Goal: Find specific page/section: Find specific page/section

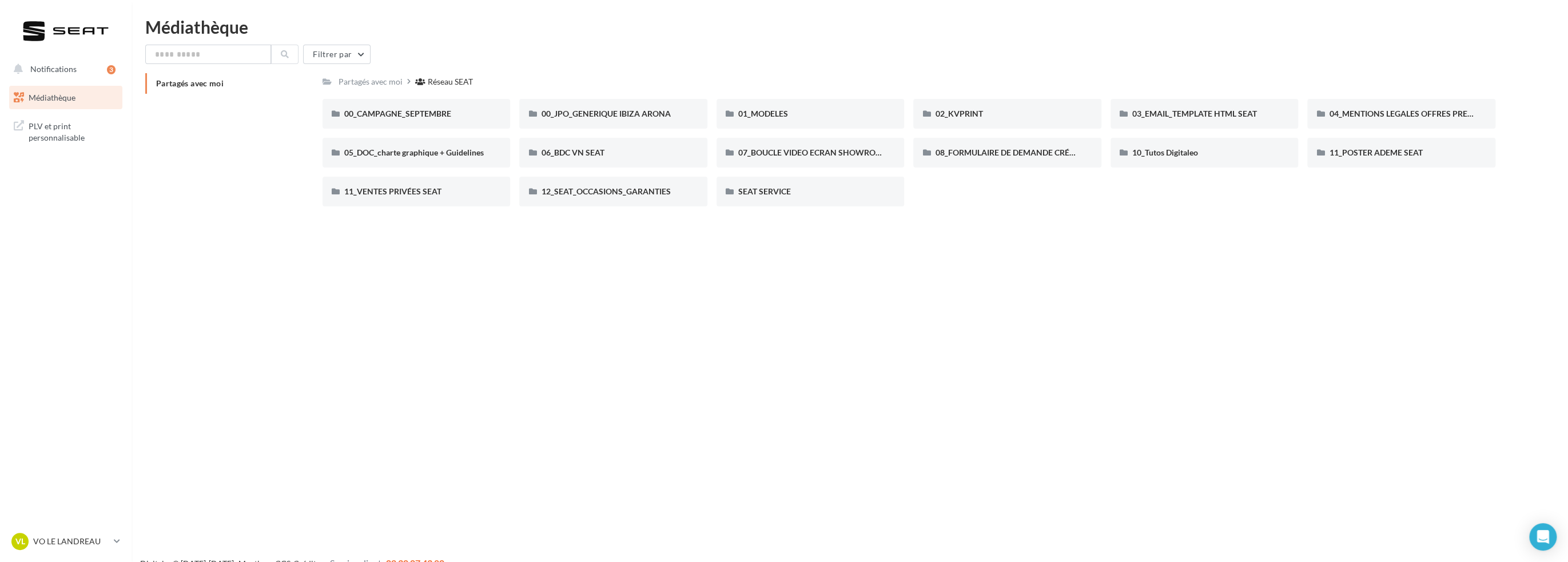
click at [36, 97] on span "Médiathèque" at bounding box center [52, 97] width 47 height 10
click at [70, 123] on span "PLV et print personnalisable" at bounding box center [73, 130] width 89 height 25
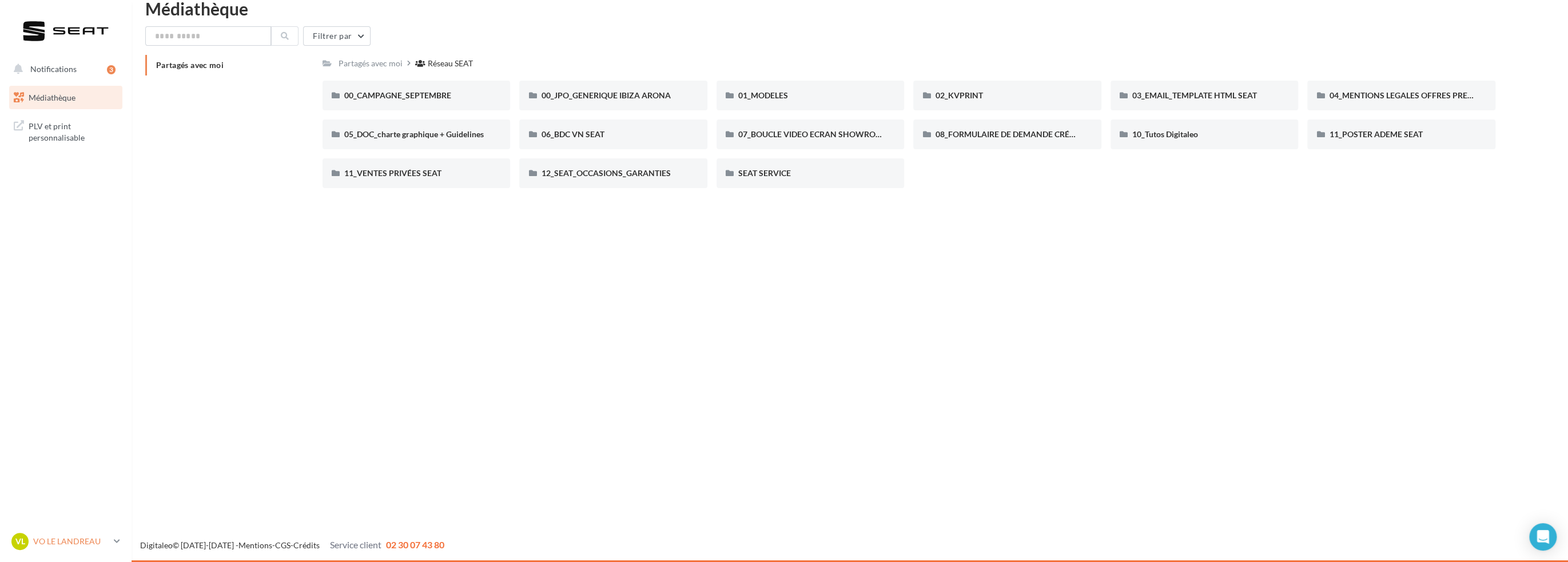
click at [87, 541] on p "VO LE LANDREAU" at bounding box center [71, 542] width 76 height 11
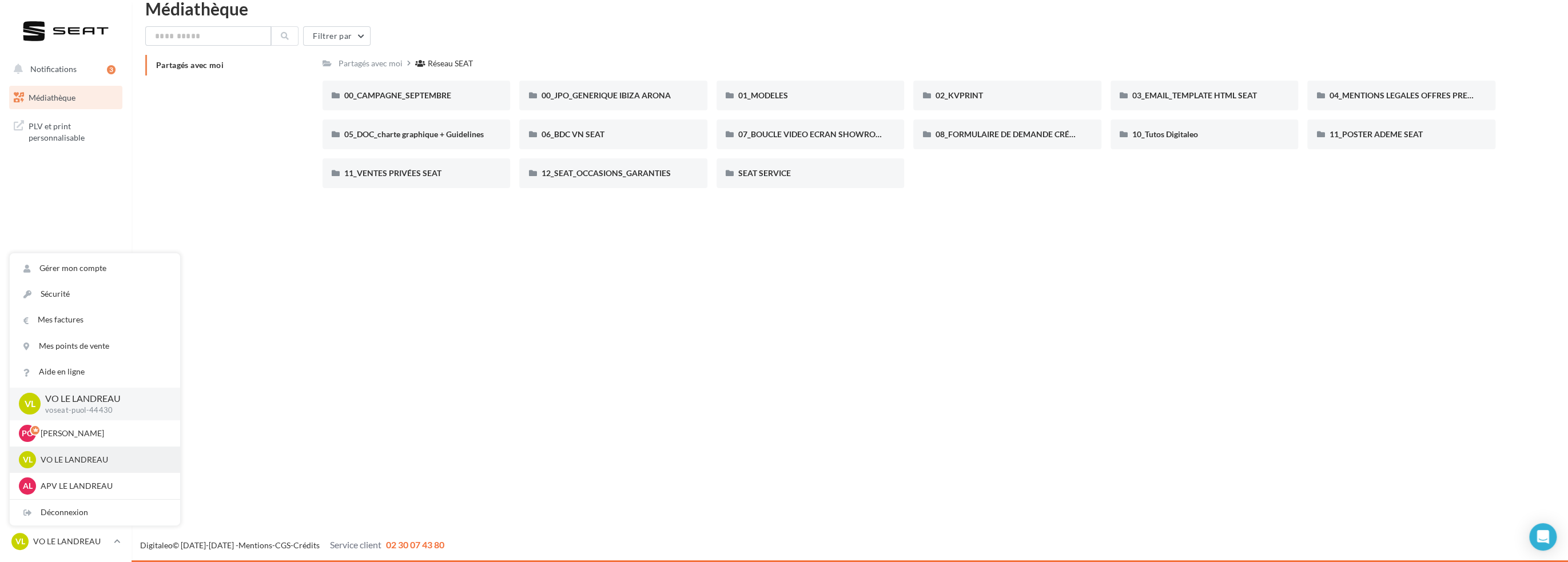
click at [90, 461] on p "VO LE LANDREAU" at bounding box center [104, 460] width 126 height 11
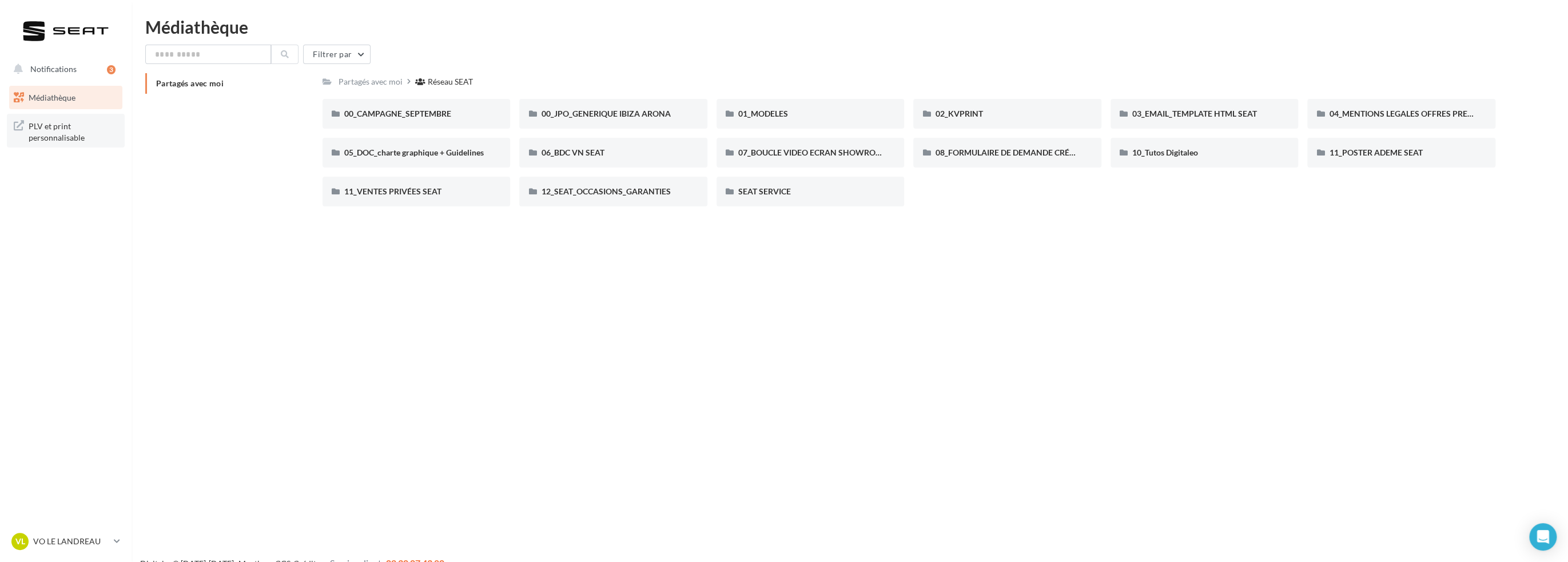
click at [81, 120] on span "PLV et print personnalisable" at bounding box center [73, 130] width 89 height 25
click at [25, 550] on div "VL" at bounding box center [20, 541] width 17 height 17
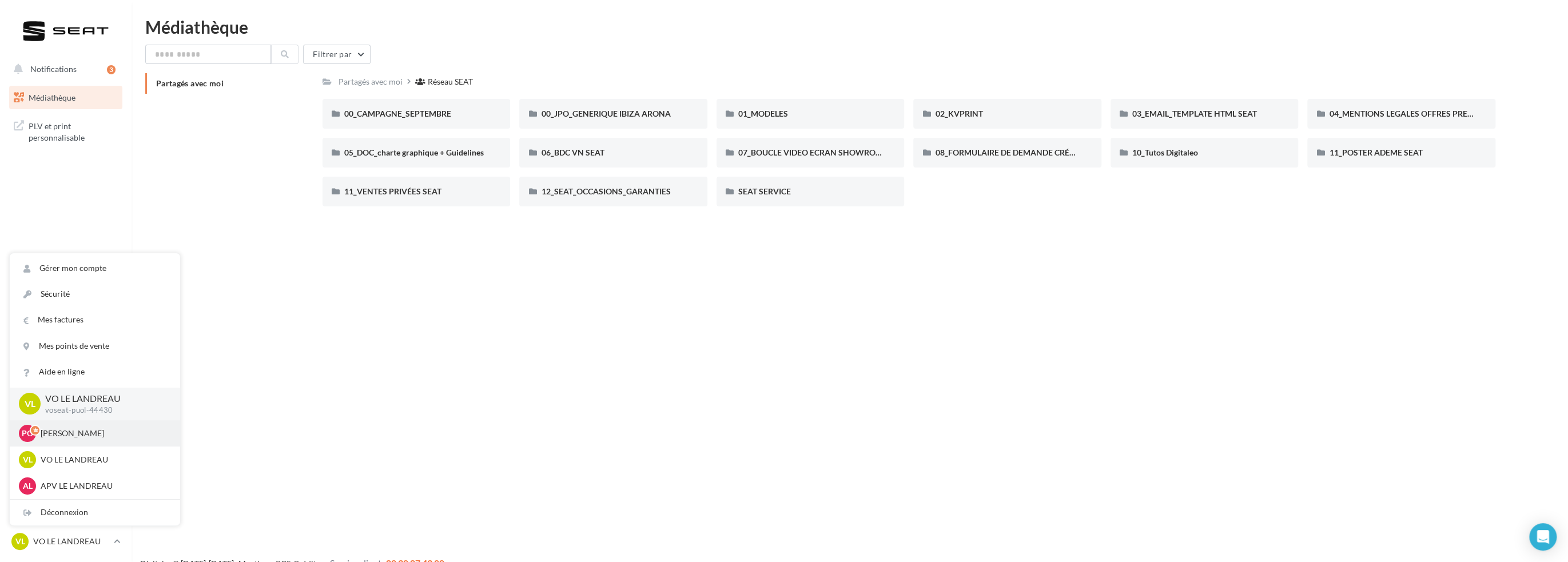
click at [57, 429] on p "Pujol OLIVIER" at bounding box center [104, 433] width 126 height 11
